Goal: Task Accomplishment & Management: Use online tool/utility

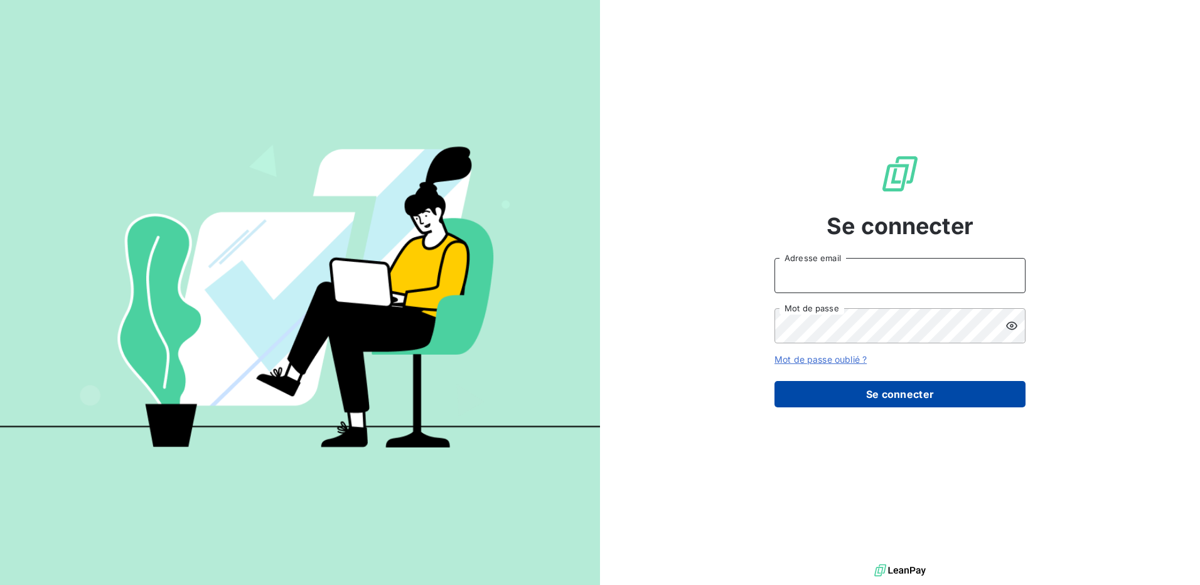
type input "[EMAIL_ADDRESS][DOMAIN_NAME]"
click at [922, 397] on button "Se connecter" at bounding box center [900, 394] width 251 height 26
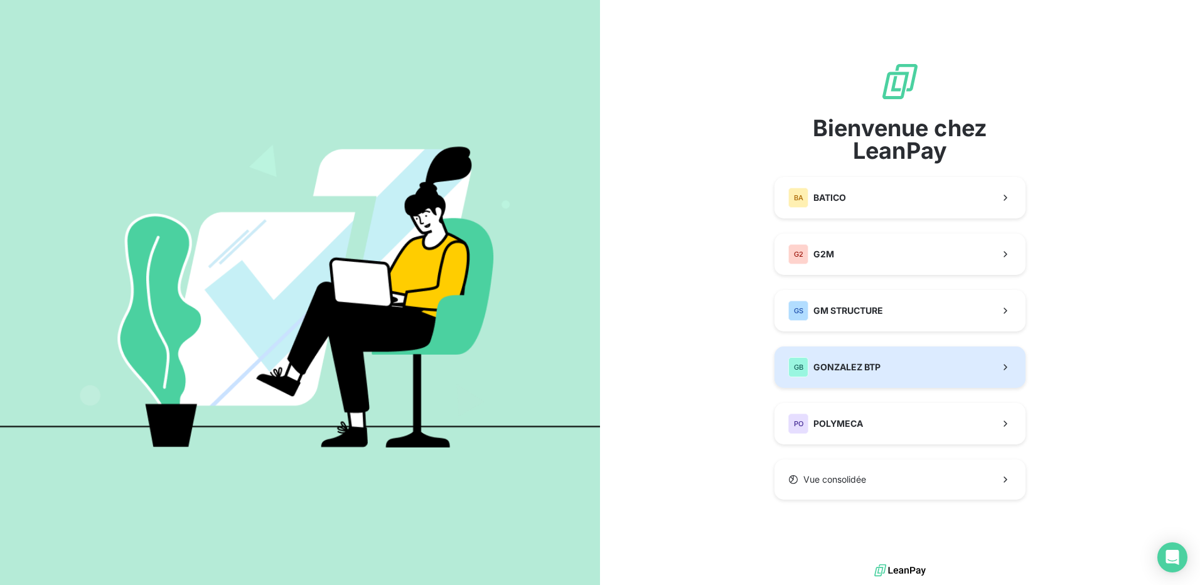
click at [858, 372] on span "GONZALEZ BTP" at bounding box center [847, 367] width 67 height 13
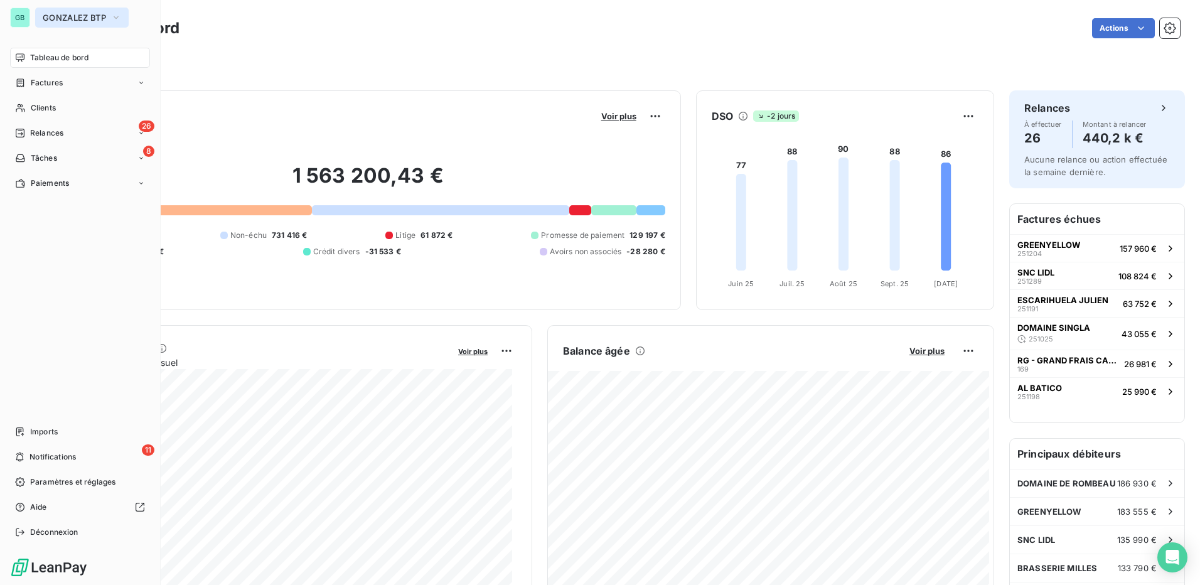
click at [63, 16] on span "GONZALEZ BTP" at bounding box center [74, 18] width 63 height 10
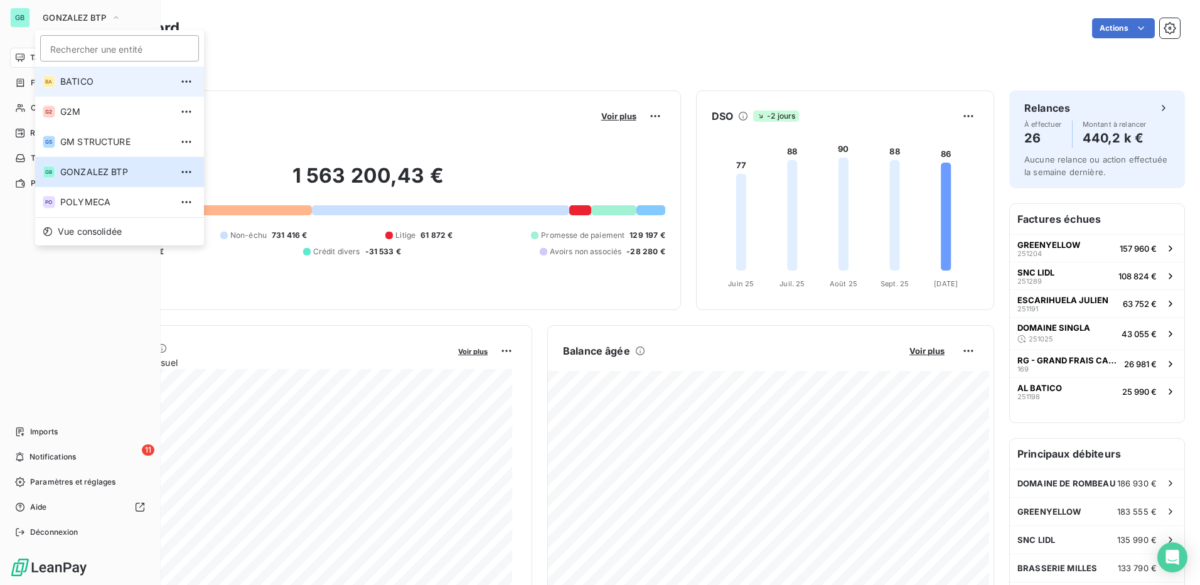
click at [72, 80] on span "BATICO" at bounding box center [115, 81] width 111 height 13
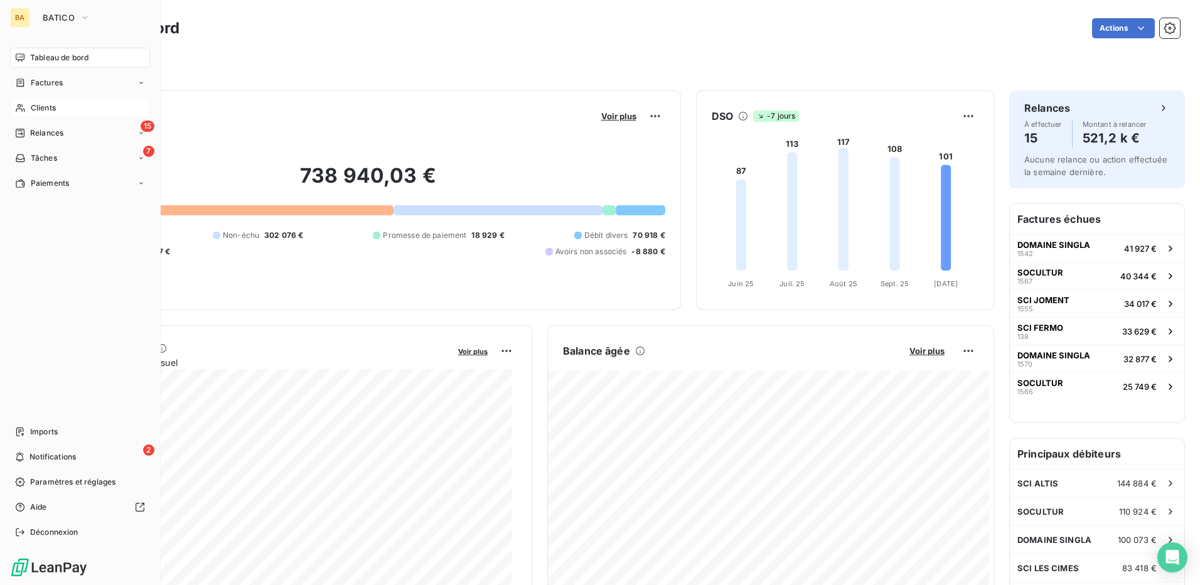
click at [50, 110] on span "Clients" at bounding box center [43, 107] width 25 height 11
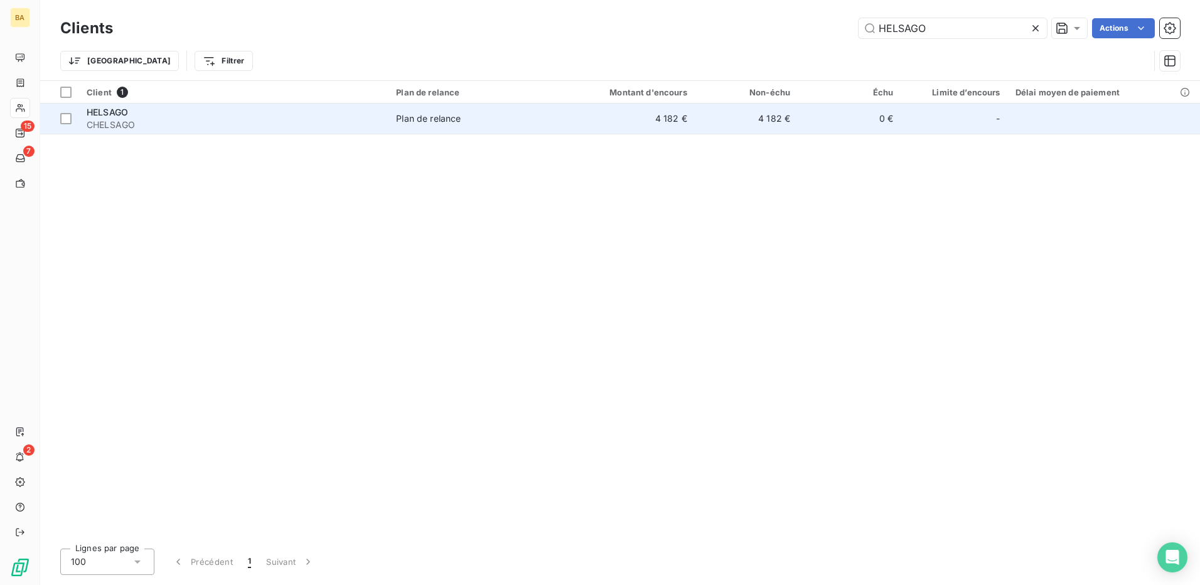
type input "HELSAGO"
click at [110, 119] on span "CHELSAGO" at bounding box center [234, 125] width 294 height 13
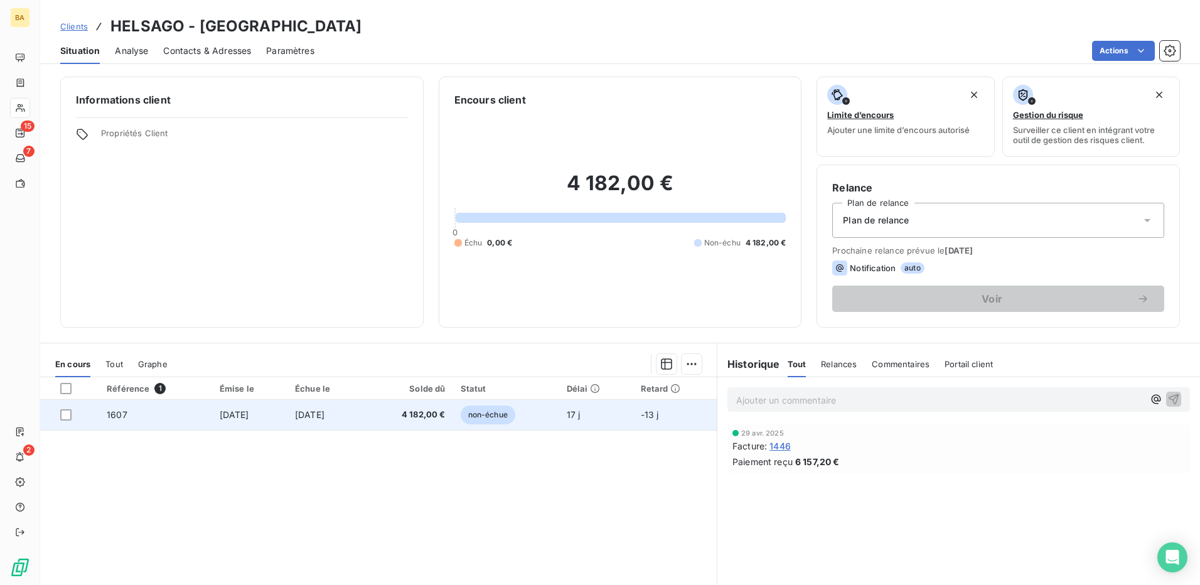
click at [114, 416] on span "1607" at bounding box center [117, 414] width 21 height 11
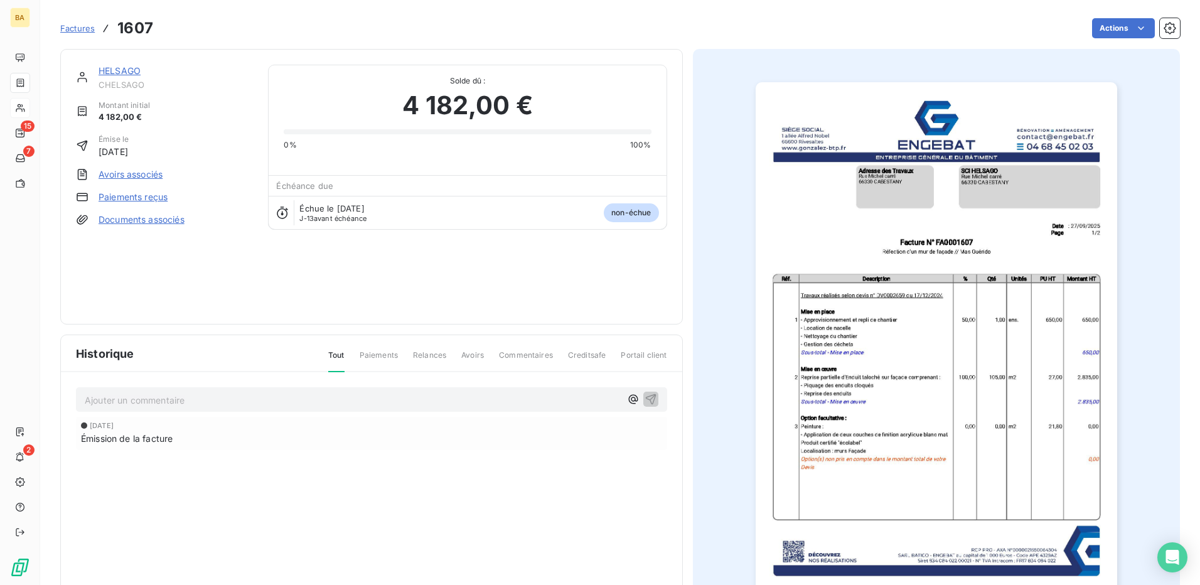
click at [121, 198] on link "Paiements reçus" at bounding box center [133, 197] width 69 height 13
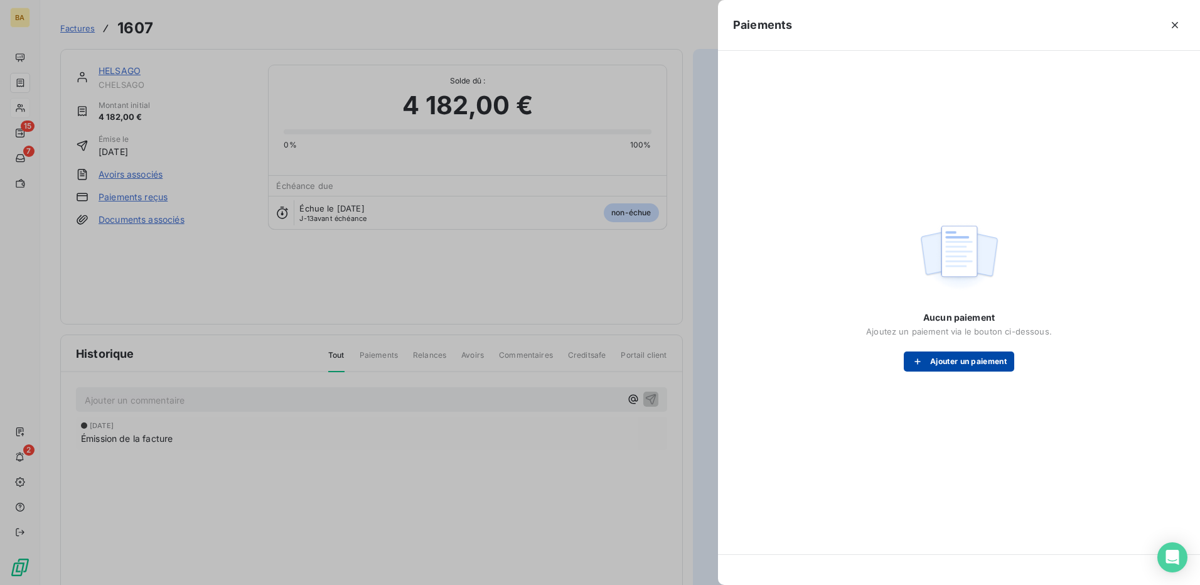
click at [954, 360] on button "Ajouter un paiement" at bounding box center [959, 362] width 110 height 20
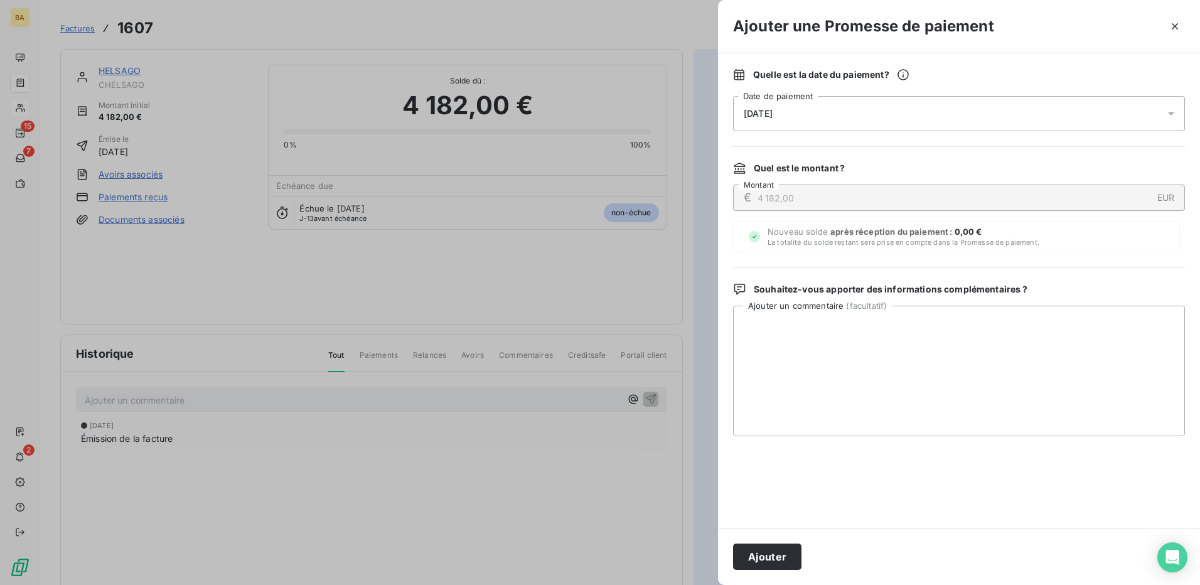
click at [827, 113] on div "[DATE]" at bounding box center [959, 113] width 452 height 35
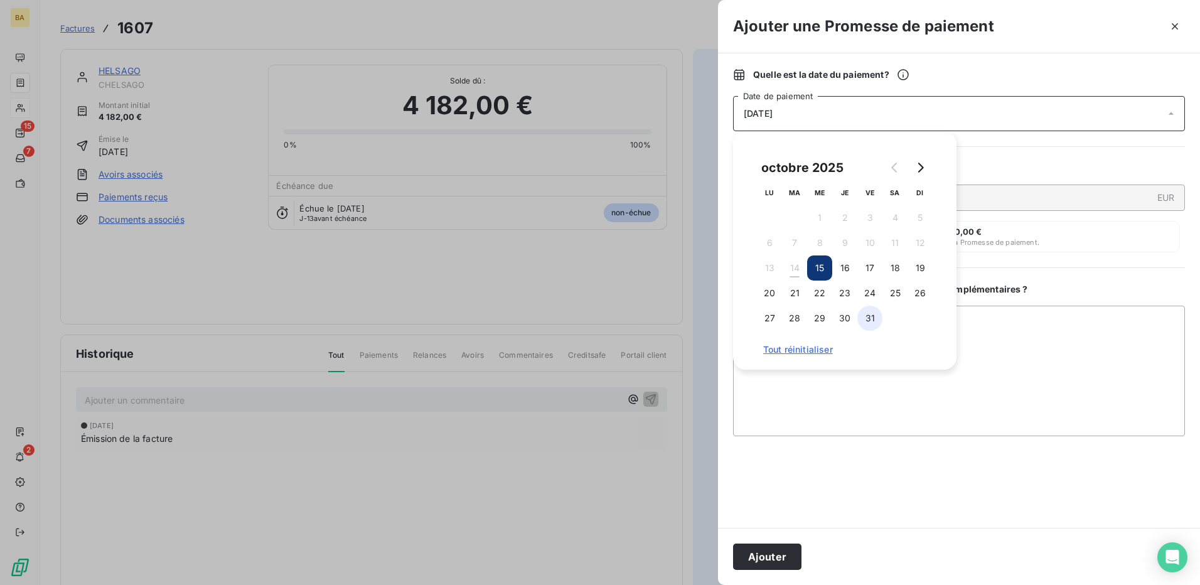
click at [871, 316] on button "31" at bounding box center [870, 318] width 25 height 25
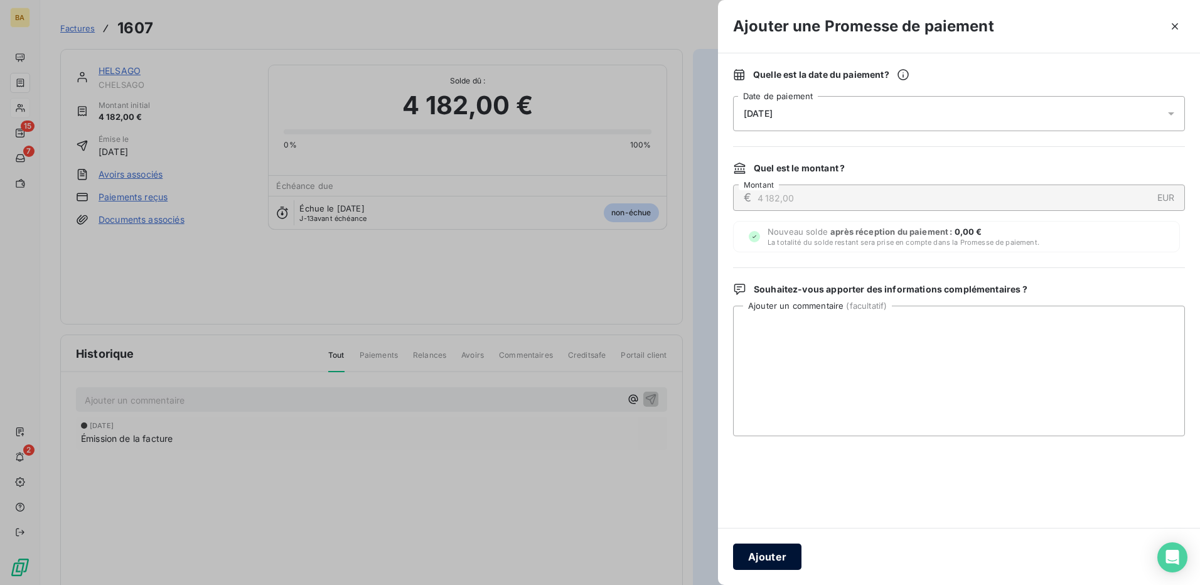
click at [774, 551] on button "Ajouter" at bounding box center [767, 557] width 68 height 26
